Goal: Information Seeking & Learning: Learn about a topic

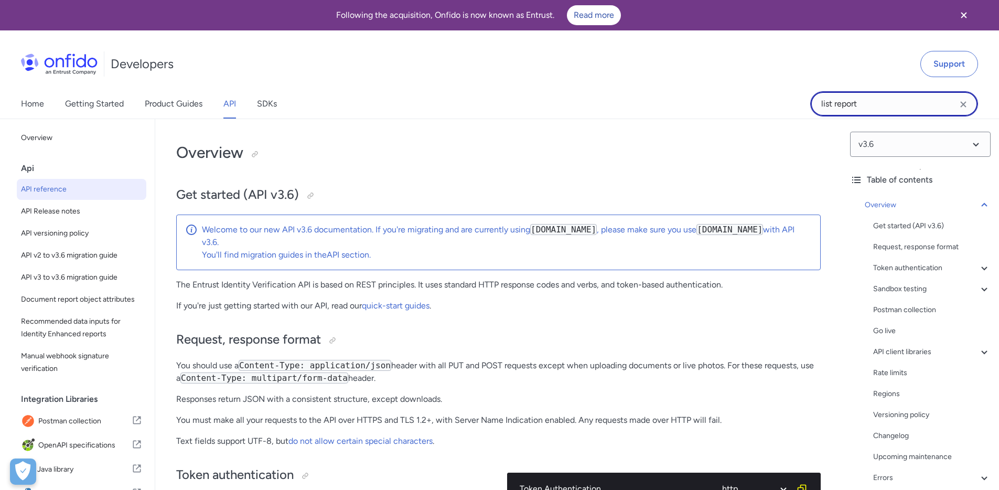
click at [865, 110] on input "list report" at bounding box center [894, 103] width 168 height 25
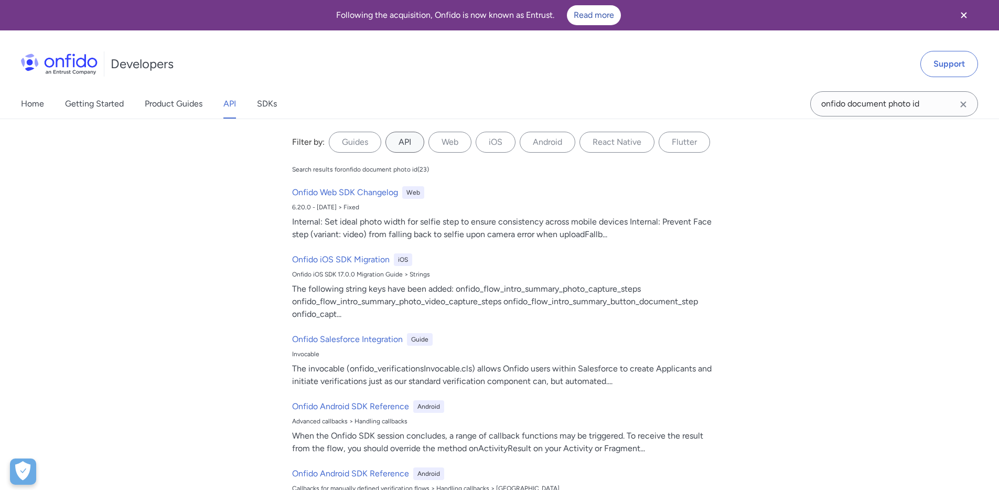
click at [413, 143] on label "API" at bounding box center [405, 142] width 39 height 21
click at [0, 0] on input "API" at bounding box center [0, 0] width 0 height 0
click at [403, 141] on label "API" at bounding box center [405, 142] width 39 height 21
click at [0, 0] on input "API" at bounding box center [0, 0] width 0 height 0
drag, startPoint x: 924, startPoint y: 107, endPoint x: 780, endPoint y: 95, distance: 144.2
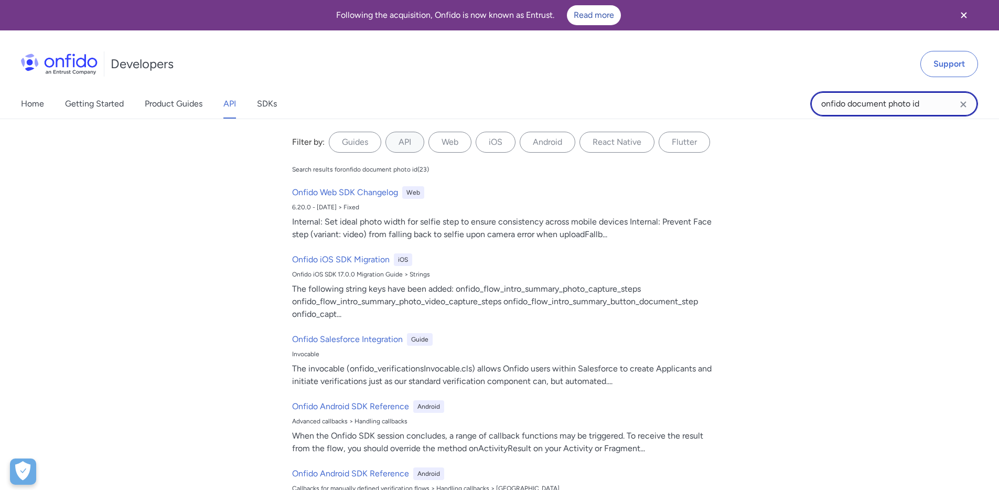
click at [780, 95] on div "Home Getting Started Product Guides API SDKs onfido document photo id onfido do…" at bounding box center [499, 103] width 999 height 29
type input "custom data"
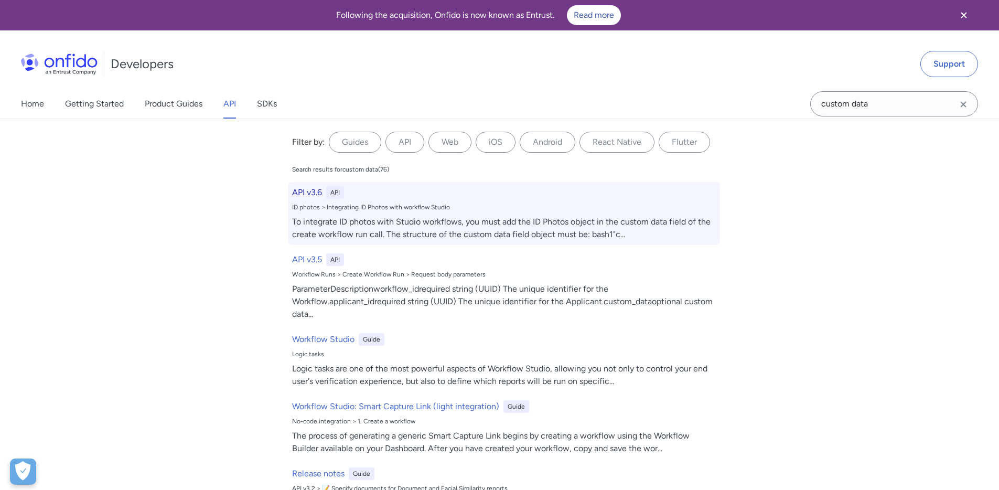
click at [313, 201] on div "API v3.6 API ID photos > Integrating ID Photos with workflow Studio To integrat…" at bounding box center [504, 213] width 432 height 63
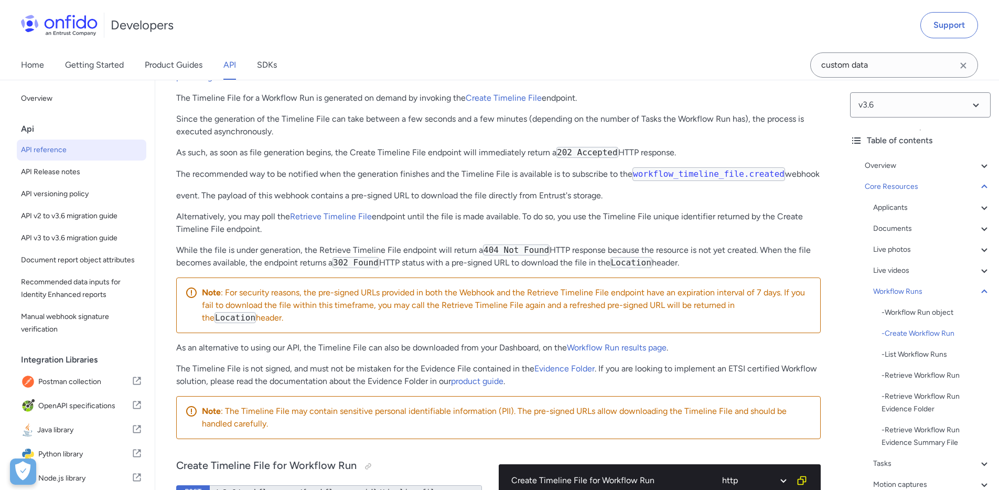
scroll to position [25385, 0]
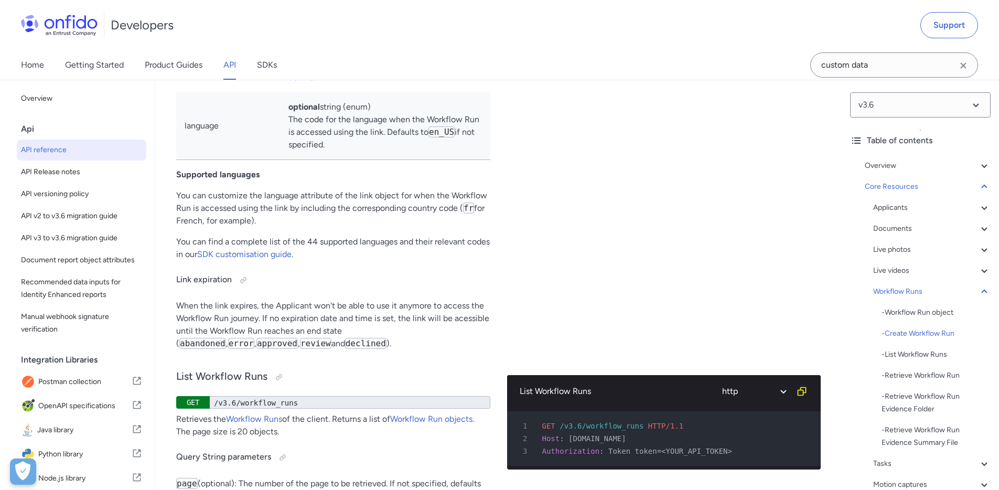
scroll to position [25767, 0]
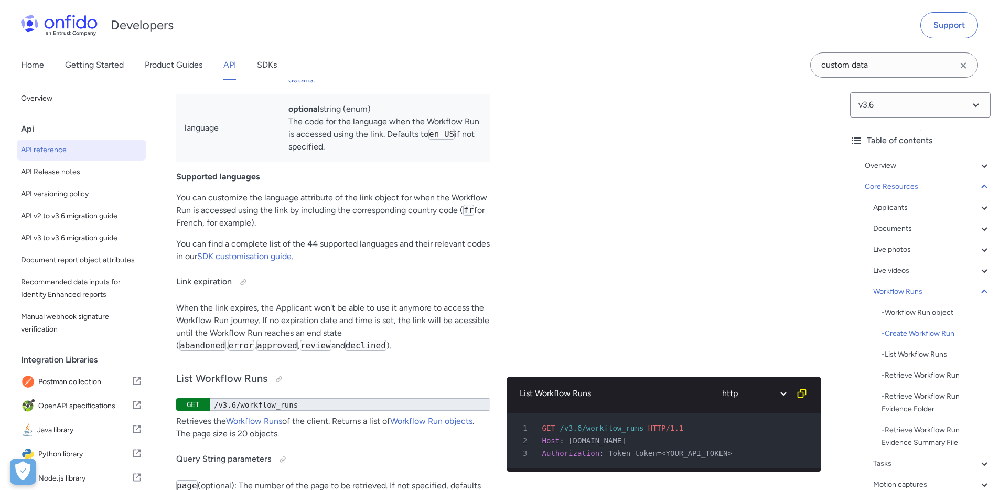
drag, startPoint x: 233, startPoint y: 201, endPoint x: 304, endPoint y: 204, distance: 71.4
drag, startPoint x: 340, startPoint y: 202, endPoint x: 389, endPoint y: 202, distance: 48.3
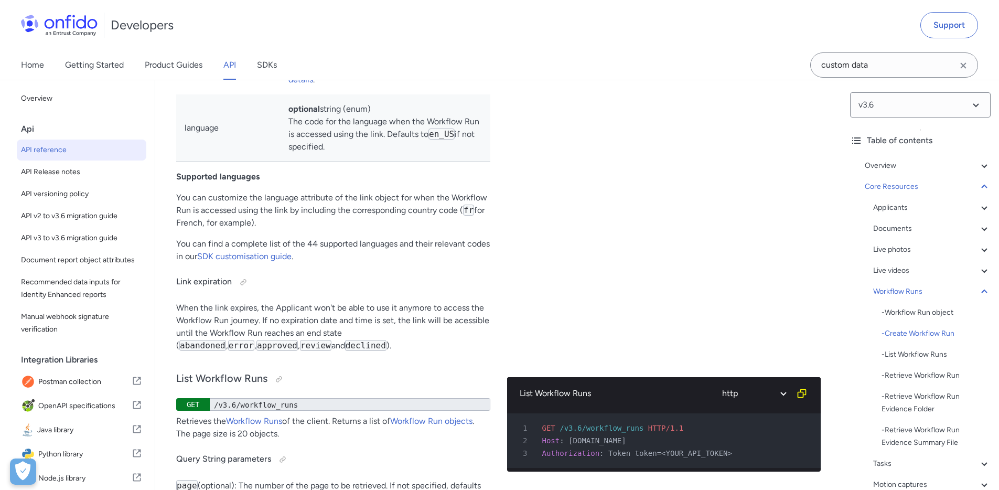
drag, startPoint x: 389, startPoint y: 213, endPoint x: 375, endPoint y: 201, distance: 18.3
drag, startPoint x: 427, startPoint y: 202, endPoint x: 452, endPoint y: 205, distance: 24.3
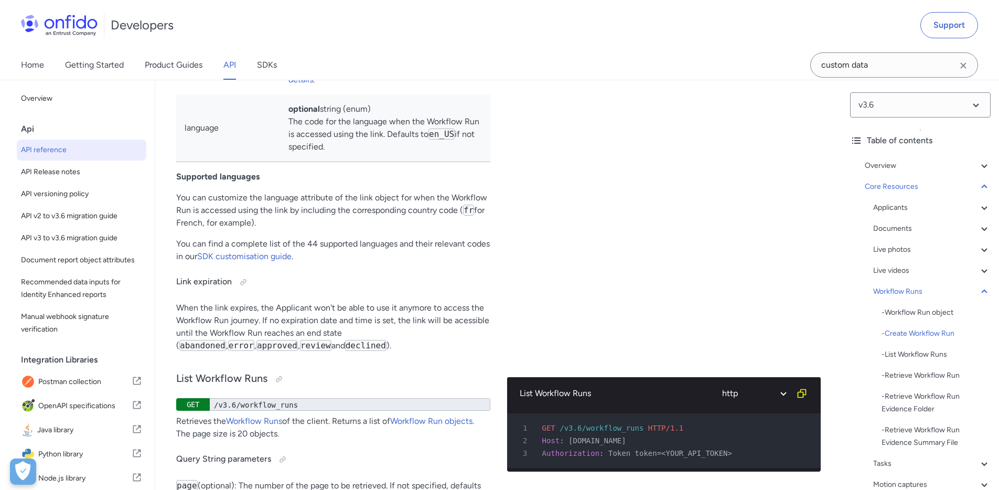
drag, startPoint x: 452, startPoint y: 205, endPoint x: 447, endPoint y: 216, distance: 11.5
drag, startPoint x: 446, startPoint y: 218, endPoint x: 326, endPoint y: 178, distance: 126.1
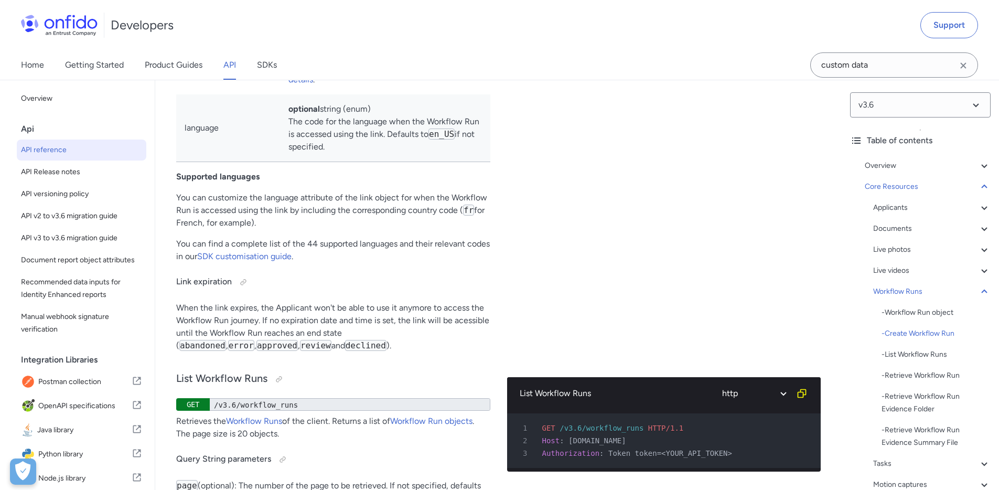
drag, startPoint x: 246, startPoint y: 179, endPoint x: 302, endPoint y: 179, distance: 55.6
drag, startPoint x: 301, startPoint y: 181, endPoint x: 231, endPoint y: 181, distance: 70.3
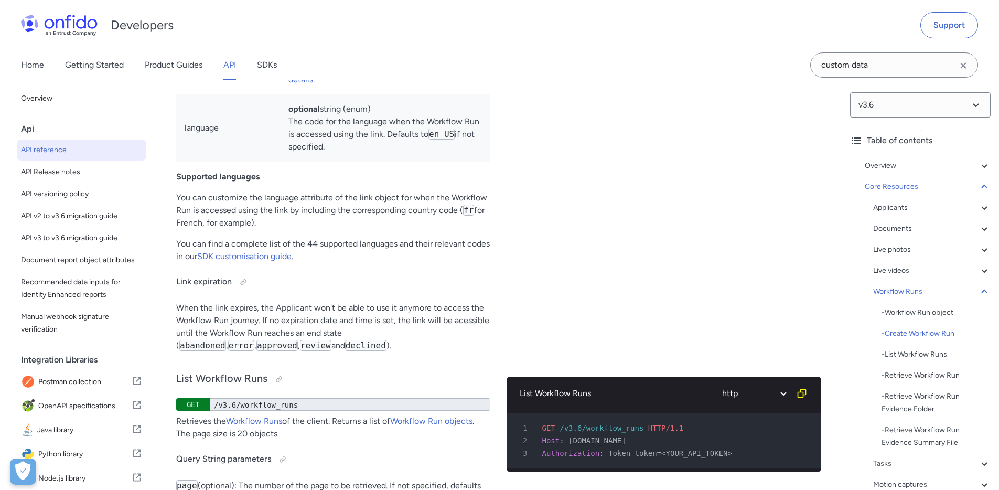
copy p "Custom Input Data"
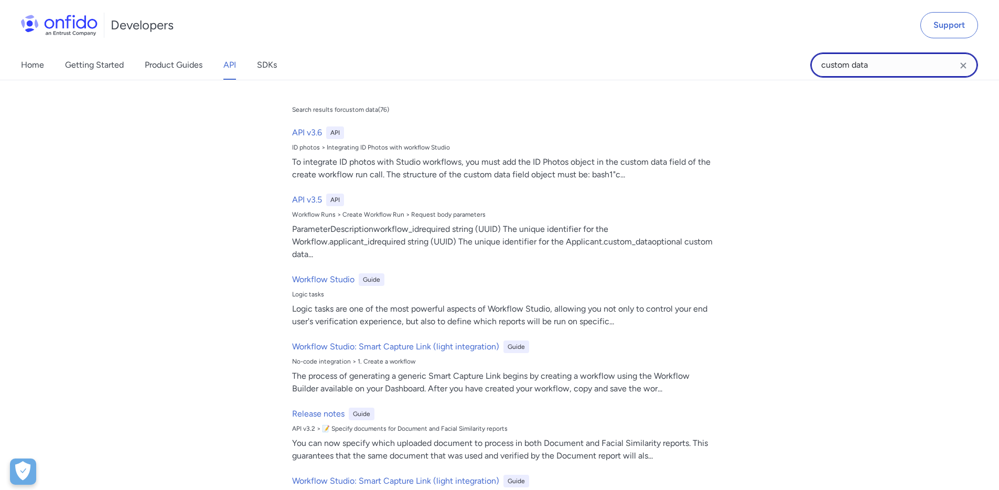
click at [894, 65] on input "custom data" at bounding box center [894, 64] width 168 height 25
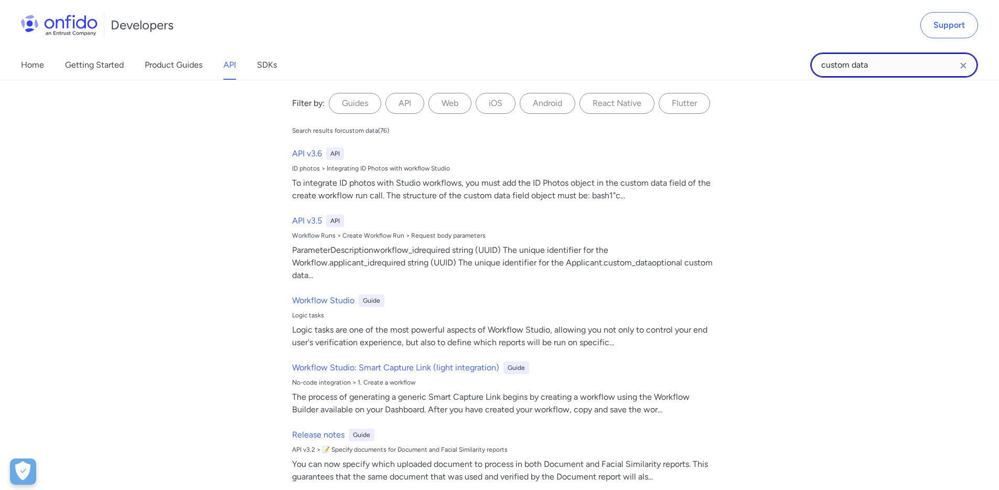
paste input "Custom Input D"
type input "Custom Input Data"
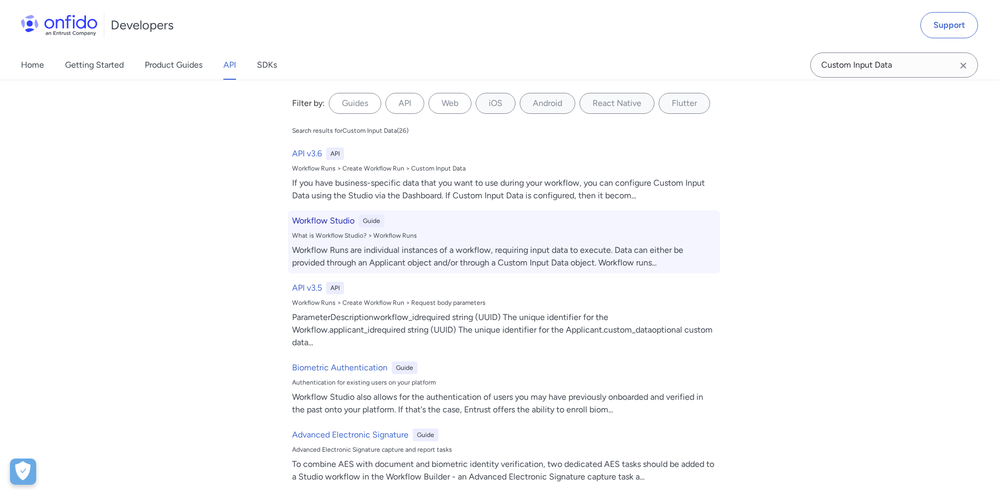
click at [337, 220] on h6 "Workflow Studio" at bounding box center [323, 221] width 62 height 13
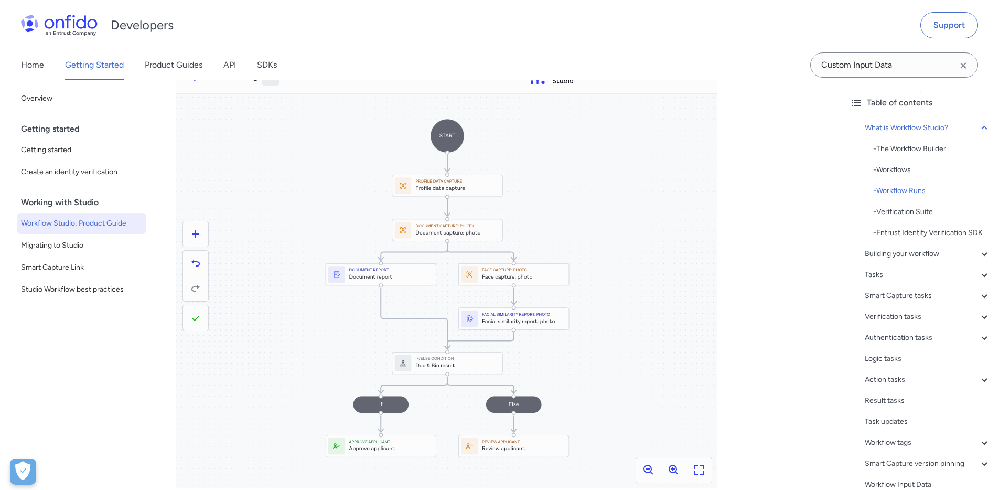
scroll to position [912, 0]
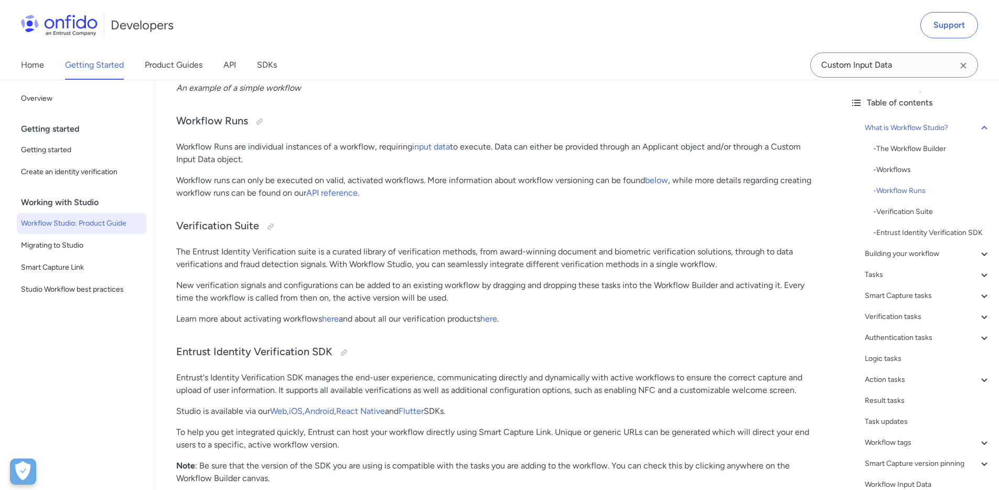
drag, startPoint x: 377, startPoint y: 169, endPoint x: 315, endPoint y: 167, distance: 61.4
click at [204, 161] on p "Workflow Runs are individual instances of a workflow, requiring input data to e…" at bounding box center [498, 153] width 645 height 25
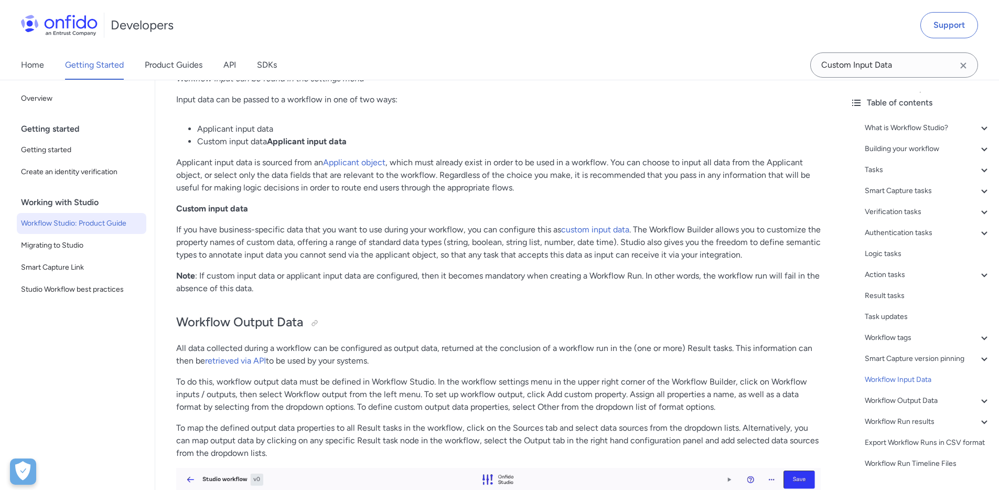
scroll to position [21002, 0]
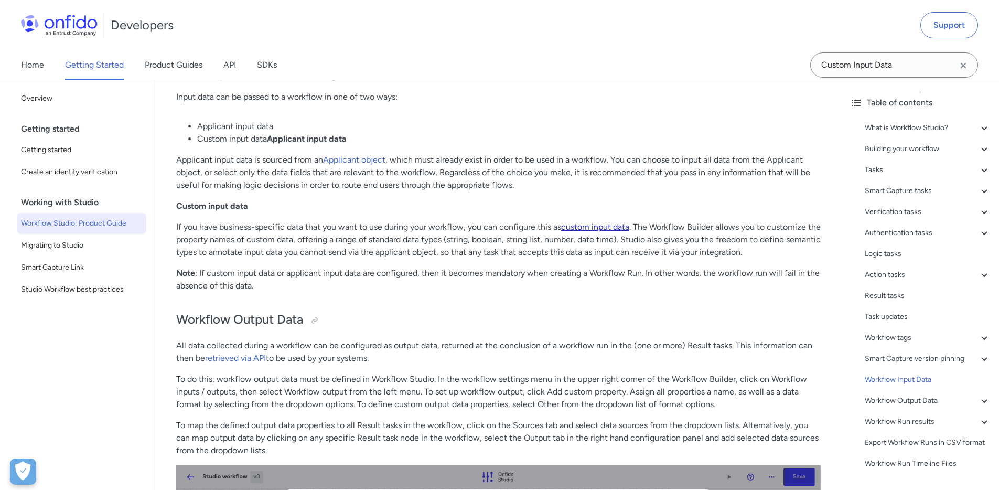
click at [598, 232] on link "custom input data" at bounding box center [595, 227] width 68 height 10
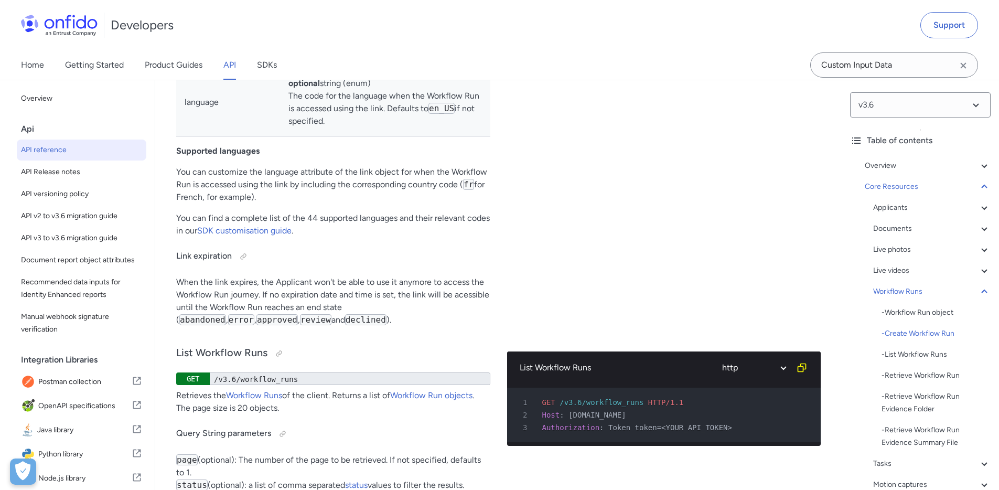
scroll to position [25793, 0]
drag, startPoint x: 404, startPoint y: 189, endPoint x: 380, endPoint y: 188, distance: 24.7
drag, startPoint x: 288, startPoint y: 240, endPoint x: 324, endPoint y: 240, distance: 35.7
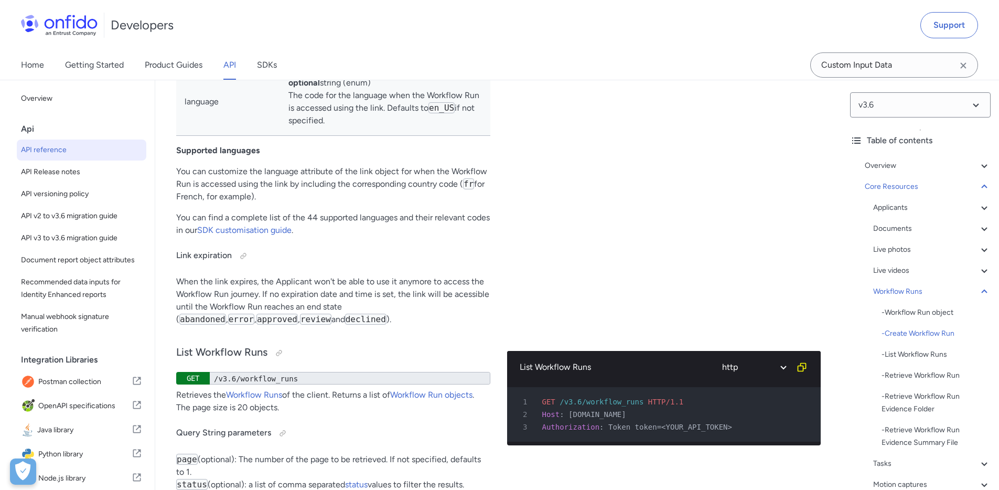
drag, startPoint x: 326, startPoint y: 240, endPoint x: 334, endPoint y: 240, distance: 7.9
drag, startPoint x: 334, startPoint y: 240, endPoint x: 373, endPoint y: 239, distance: 39.4
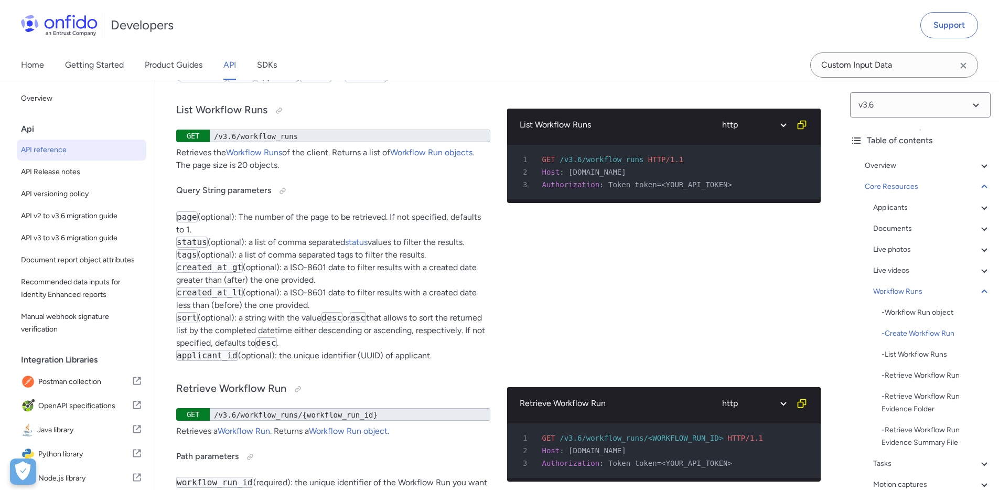
scroll to position [25890, 0]
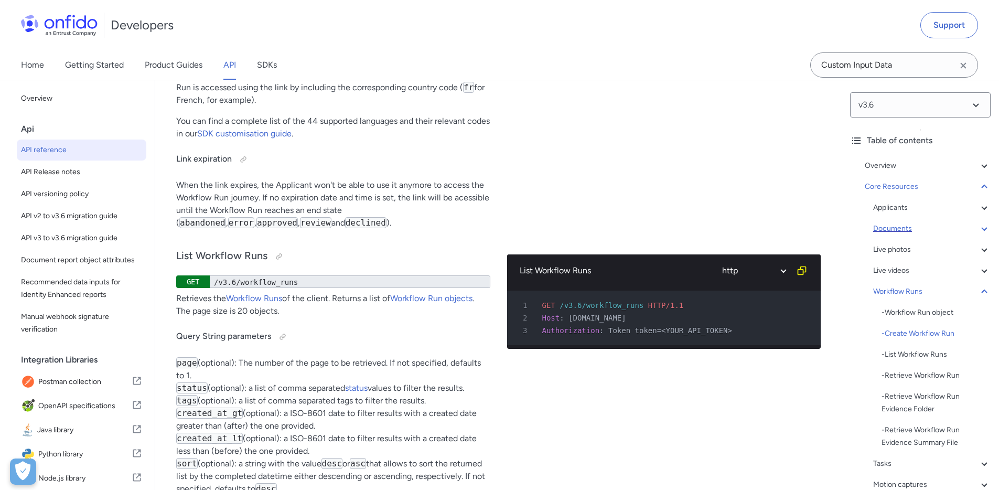
click at [900, 229] on div "Documents" at bounding box center [931, 228] width 117 height 13
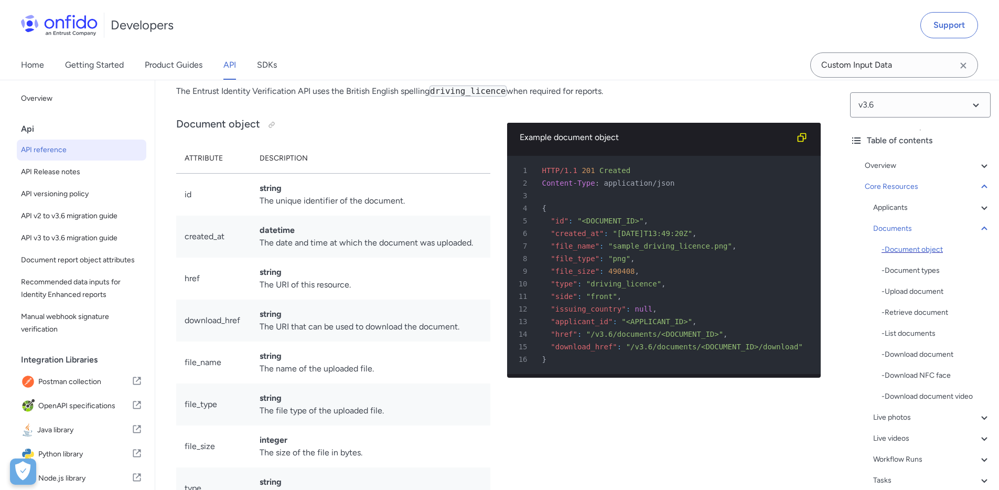
click at [938, 255] on div "- Document object" at bounding box center [936, 249] width 109 height 13
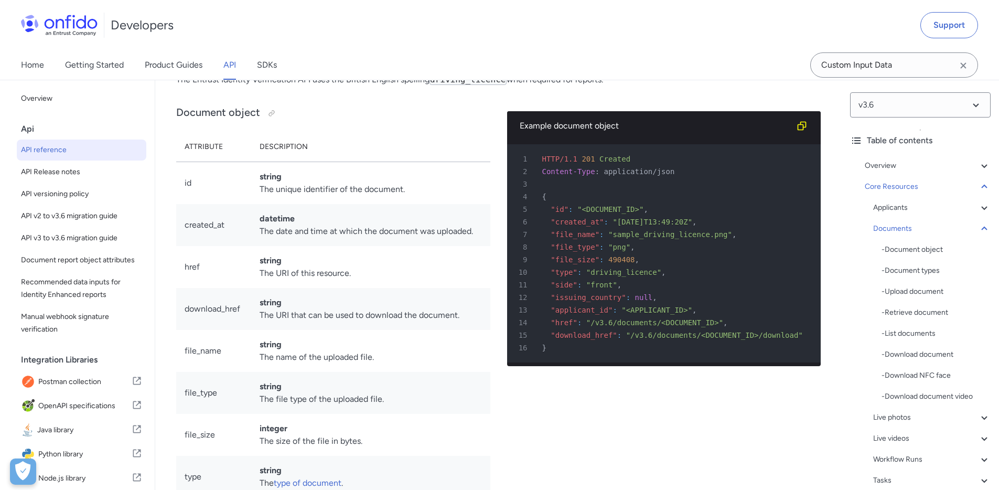
scroll to position [16402, 0]
drag, startPoint x: 276, startPoint y: 138, endPoint x: 360, endPoint y: 140, distance: 84.5
drag, startPoint x: 373, startPoint y: 140, endPoint x: 448, endPoint y: 140, distance: 75.5
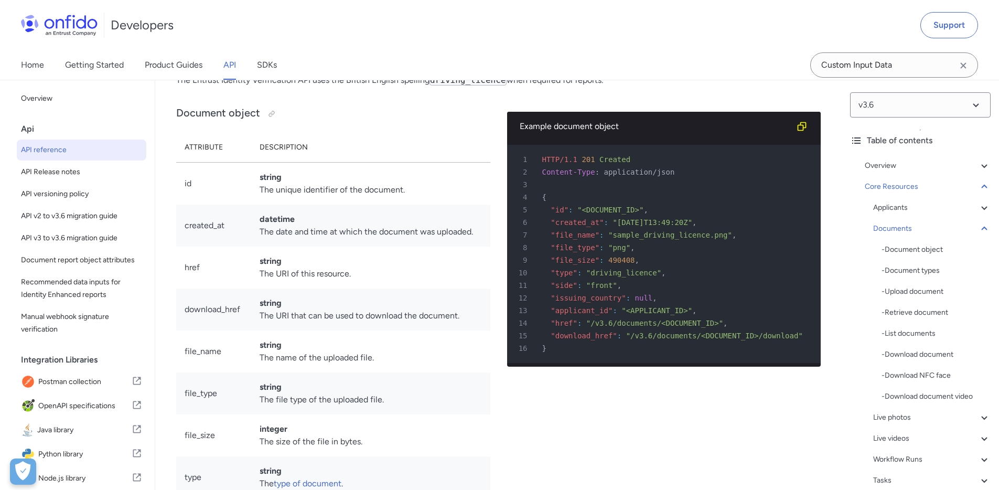
drag, startPoint x: 457, startPoint y: 139, endPoint x: 544, endPoint y: 138, distance: 86.6
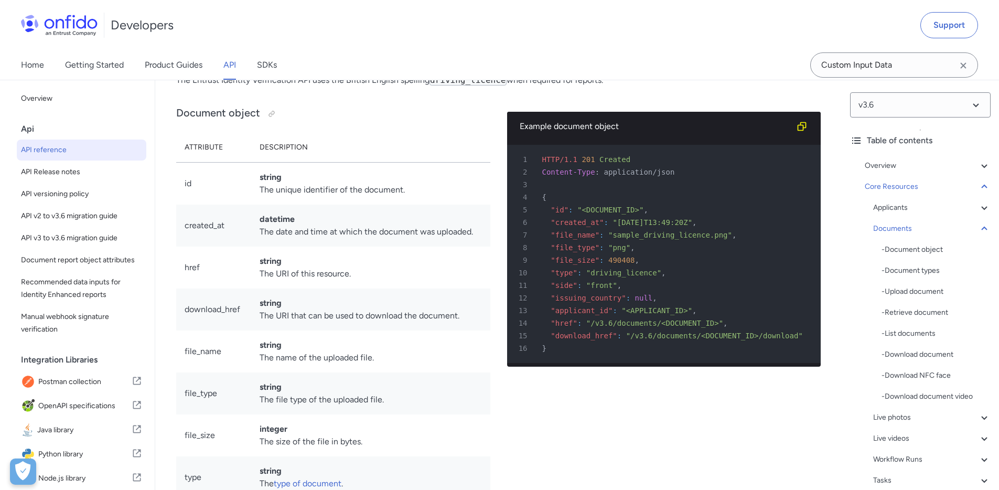
drag, startPoint x: 591, startPoint y: 138, endPoint x: 678, endPoint y: 142, distance: 86.6
drag, startPoint x: 417, startPoint y: 193, endPoint x: 335, endPoint y: 183, distance: 83.0
click at [335, 27] on p "Several of Entrust's verification reports require the capture of identity docum…" at bounding box center [498, 14] width 645 height 25
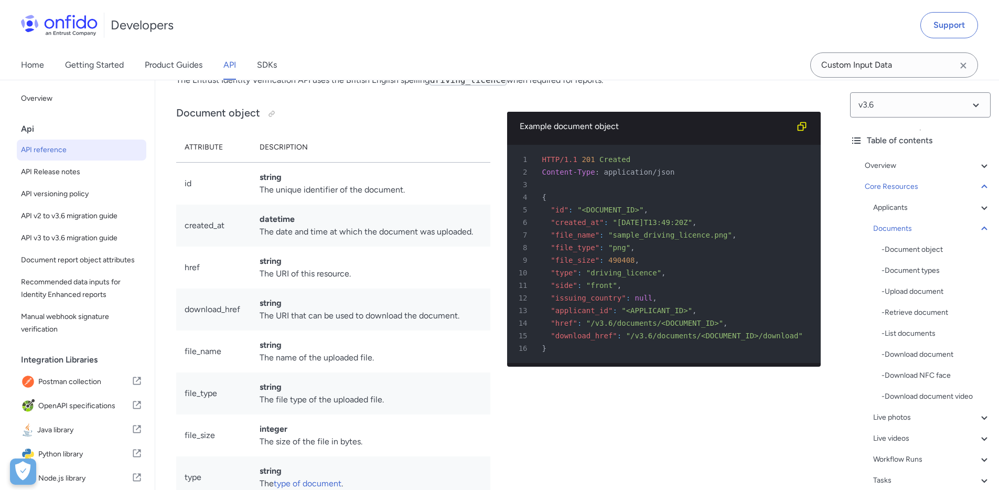
click at [335, 27] on p "Several of Entrust's verification reports require the capture of identity docum…" at bounding box center [498, 14] width 645 height 25
drag, startPoint x: 384, startPoint y: 221, endPoint x: 453, endPoint y: 222, distance: 69.3
click at [449, 57] on p "Depending on the type of the document, we may require both sides of the documen…" at bounding box center [507, 50] width 610 height 13
click at [457, 57] on p "Depending on the type of the document, we may require both sides of the documen…" at bounding box center [507, 50] width 610 height 13
drag, startPoint x: 463, startPoint y: 222, endPoint x: 507, endPoint y: 222, distance: 44.1
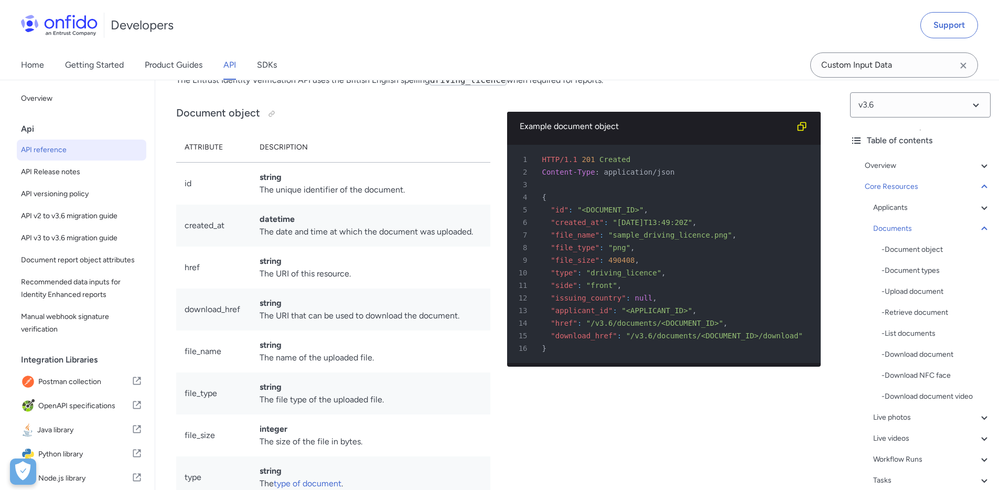
click at [501, 57] on p "Depending on the type of the document, we may require both sides of the documen…" at bounding box center [507, 50] width 610 height 13
click at [510, 57] on p "Depending on the type of the document, we may require both sides of the documen…" at bounding box center [507, 50] width 610 height 13
drag, startPoint x: 588, startPoint y: 221, endPoint x: 516, endPoint y: 221, distance: 72.4
click at [516, 57] on p "Depending on the type of the document, we may require both sides of the documen…" at bounding box center [507, 50] width 610 height 13
click at [515, 57] on p "Depending on the type of the document, we may require both sides of the documen…" at bounding box center [507, 50] width 610 height 13
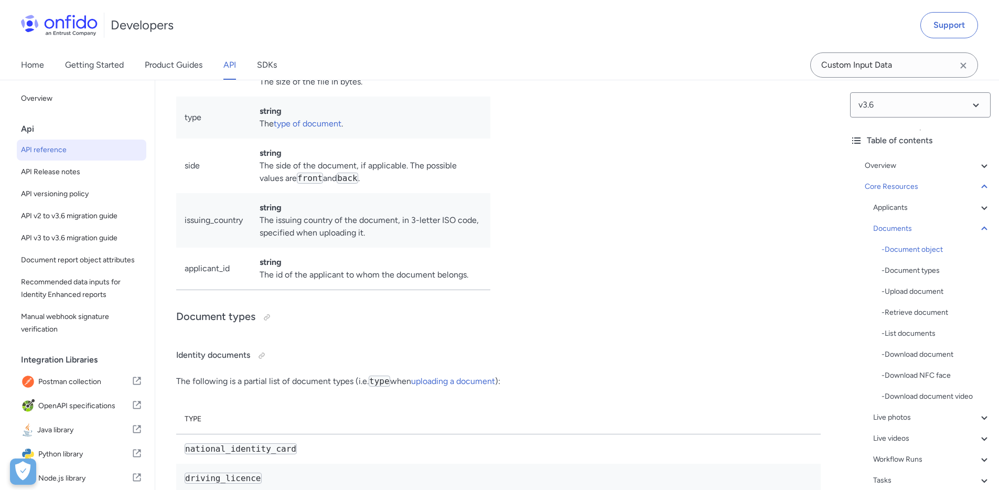
scroll to position [16771, 0]
